Goal: Transaction & Acquisition: Purchase product/service

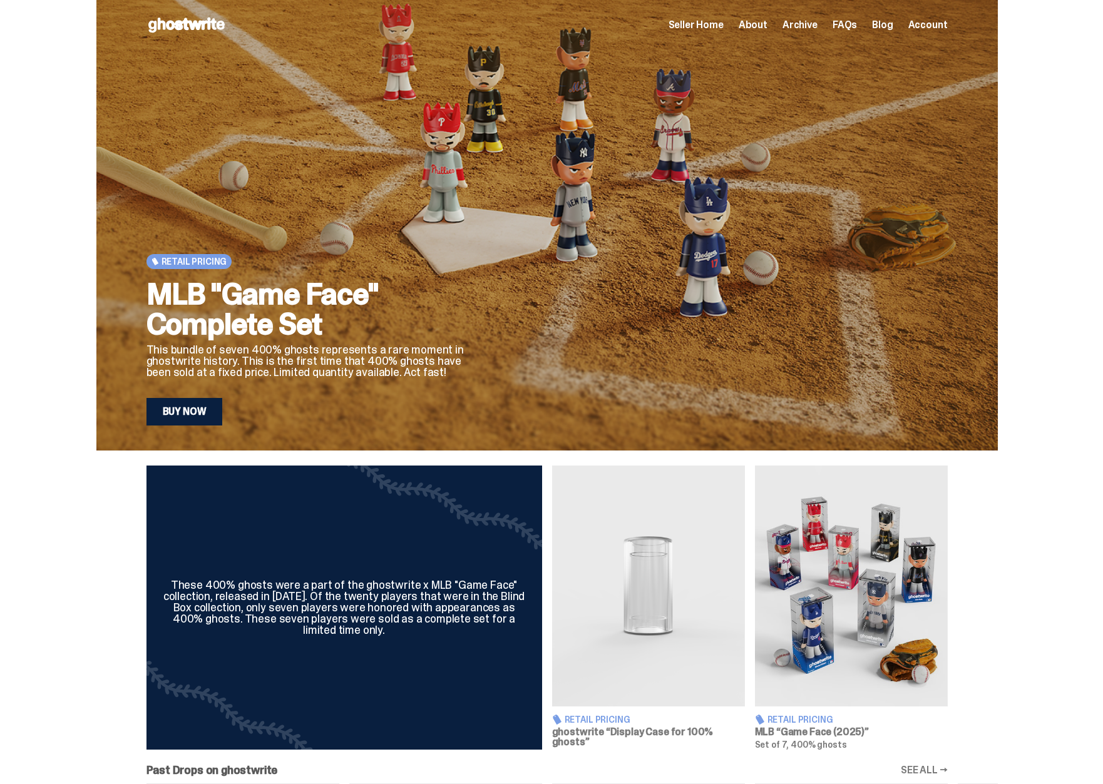
click at [856, 570] on img at bounding box center [851, 586] width 193 height 241
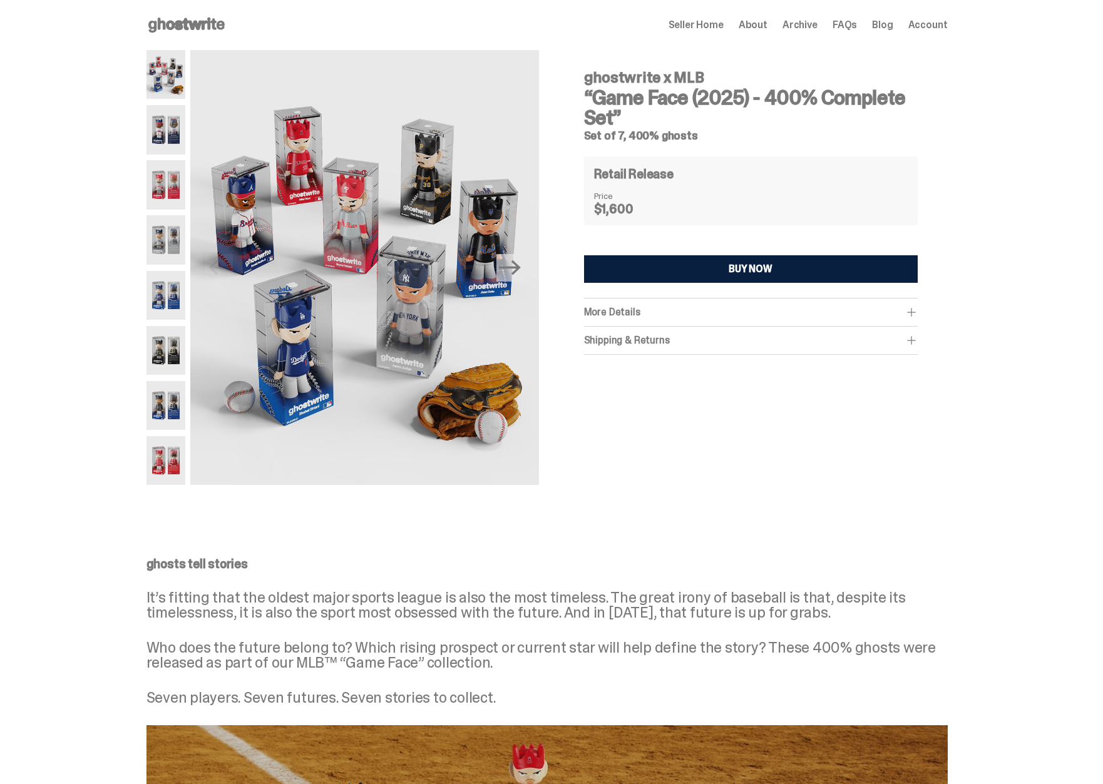
click at [623, 317] on span "More Details" at bounding box center [612, 312] width 56 height 13
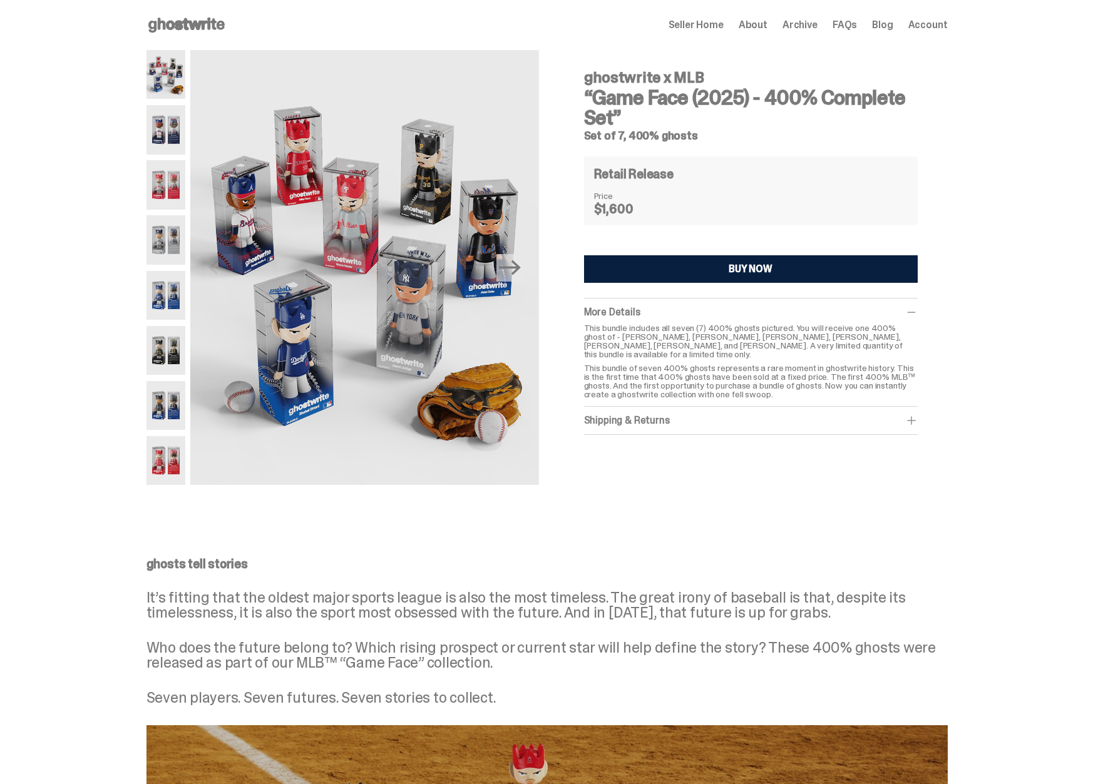
click at [660, 418] on div "Shipping & Returns" at bounding box center [751, 420] width 334 height 13
click at [659, 468] on div "ghostwrite x MLB “Game Face (2025) - 400% Complete Set” Set of 7, 400% ghosts R…" at bounding box center [751, 261] width 394 height 423
